Goal: Task Accomplishment & Management: Use online tool/utility

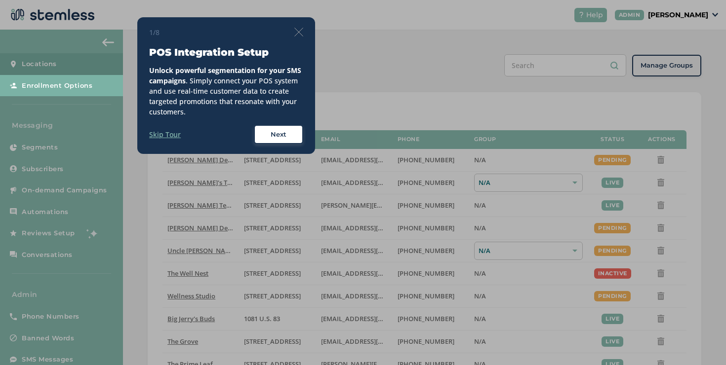
click at [296, 36] on img at bounding box center [298, 32] width 9 height 9
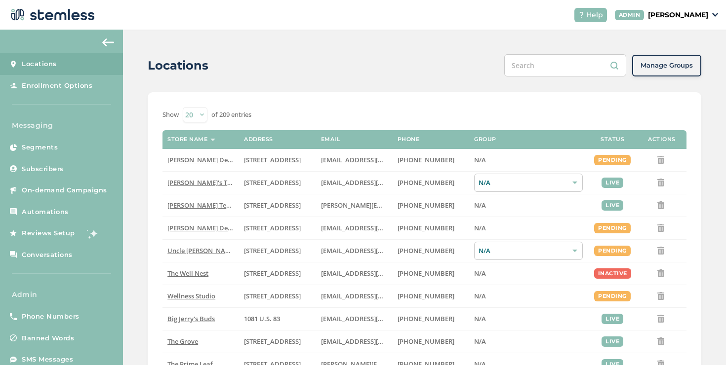
click at [700, 15] on p "[PERSON_NAME]" at bounding box center [678, 15] width 60 height 10
click at [693, 70] on span "Impersonate" at bounding box center [683, 71] width 48 height 10
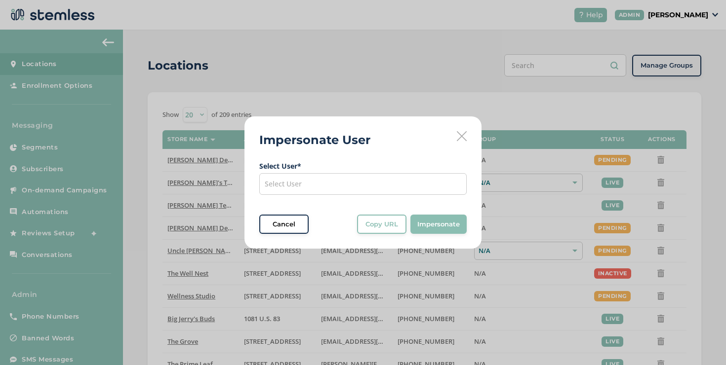
click at [374, 181] on div "Select User" at bounding box center [362, 184] width 207 height 22
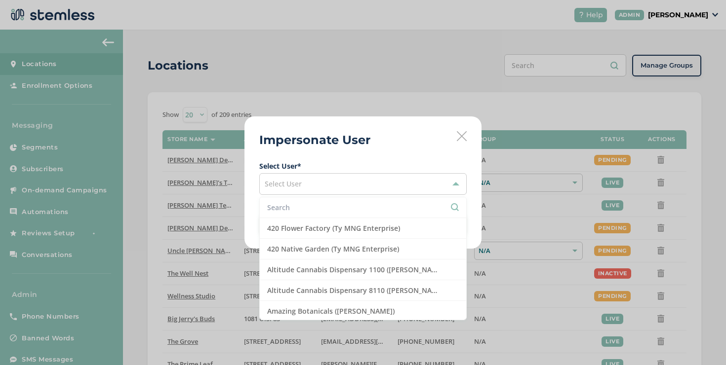
click at [352, 211] on input "text" at bounding box center [363, 207] width 192 height 10
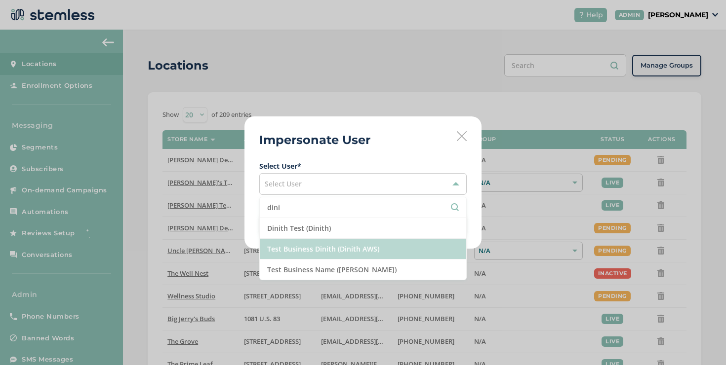
type input "dini"
click at [372, 249] on li "Test Business Dinith (Dinith AWS)" at bounding box center [363, 249] width 206 height 21
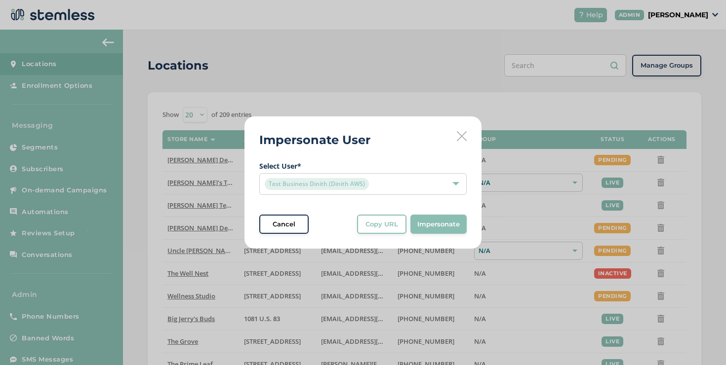
click at [417, 228] on span "Impersonate" at bounding box center [438, 225] width 42 height 10
